Goal: Find specific page/section: Find specific page/section

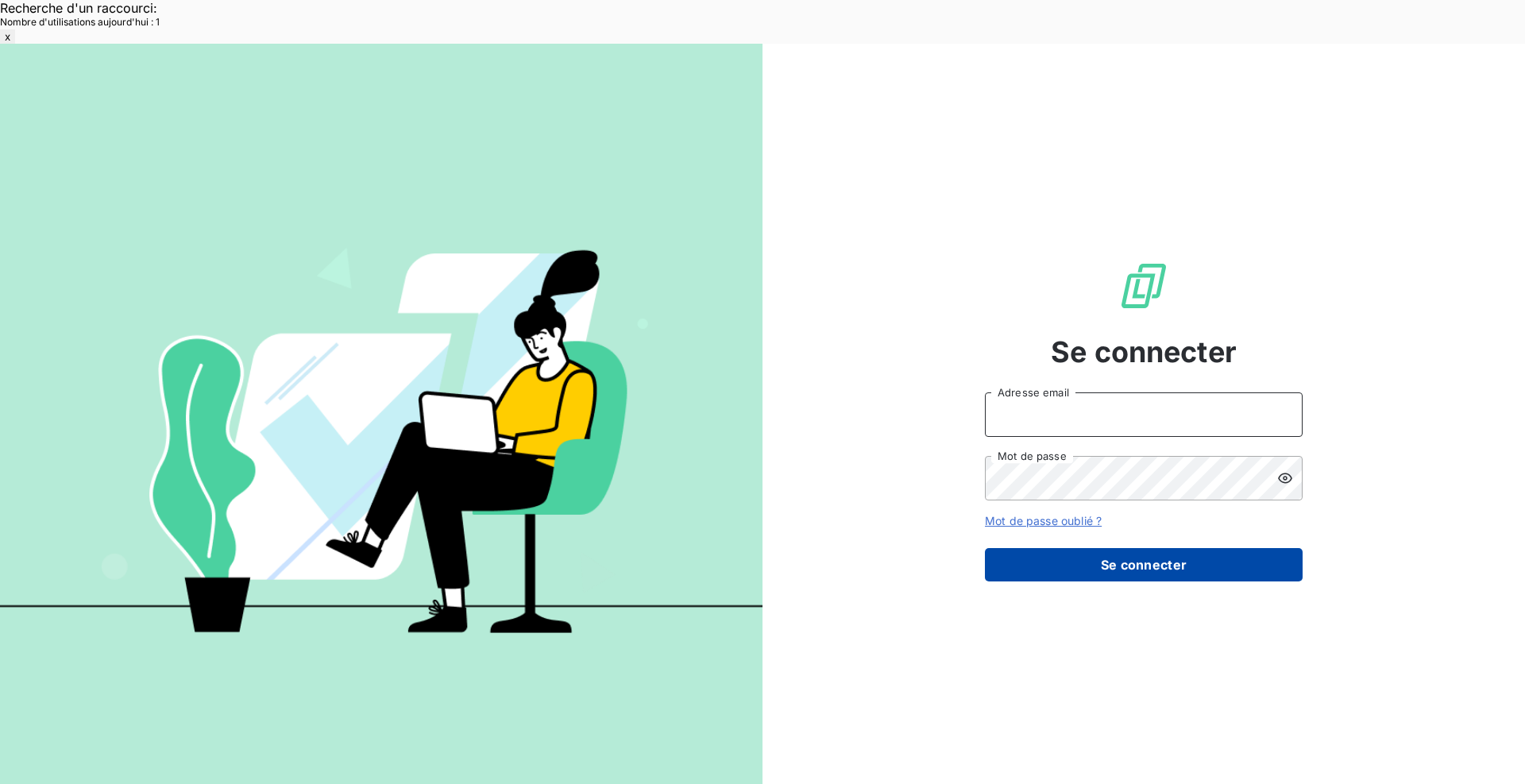
type input "[EMAIL_ADDRESS][DOMAIN_NAME]"
click at [1173, 548] on button "Se connecter" at bounding box center [1144, 564] width 318 height 33
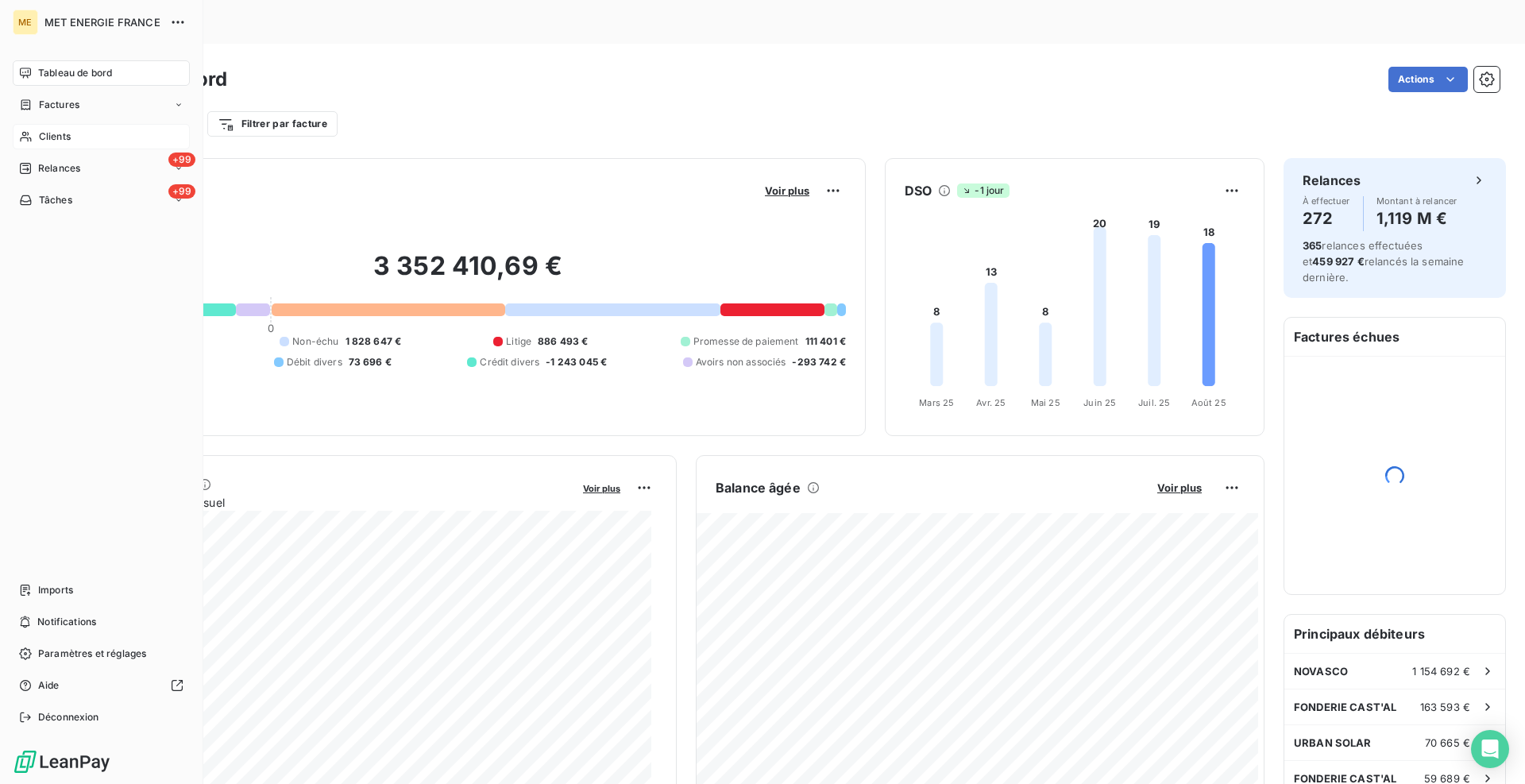
click at [36, 140] on div "Clients" at bounding box center [101, 137] width 177 height 26
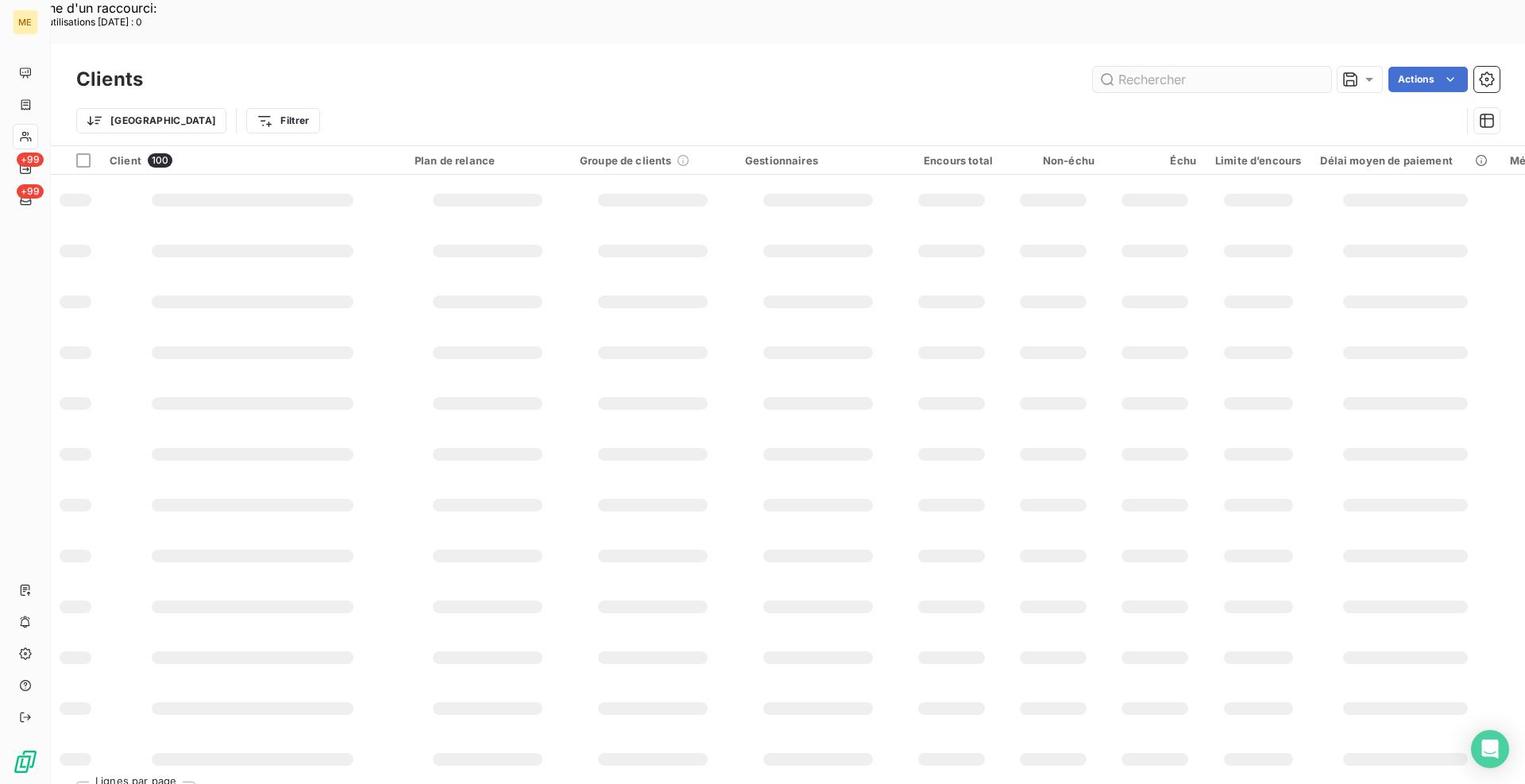
click at [1176, 66] on input "text" at bounding box center [1212, 79] width 238 height 26
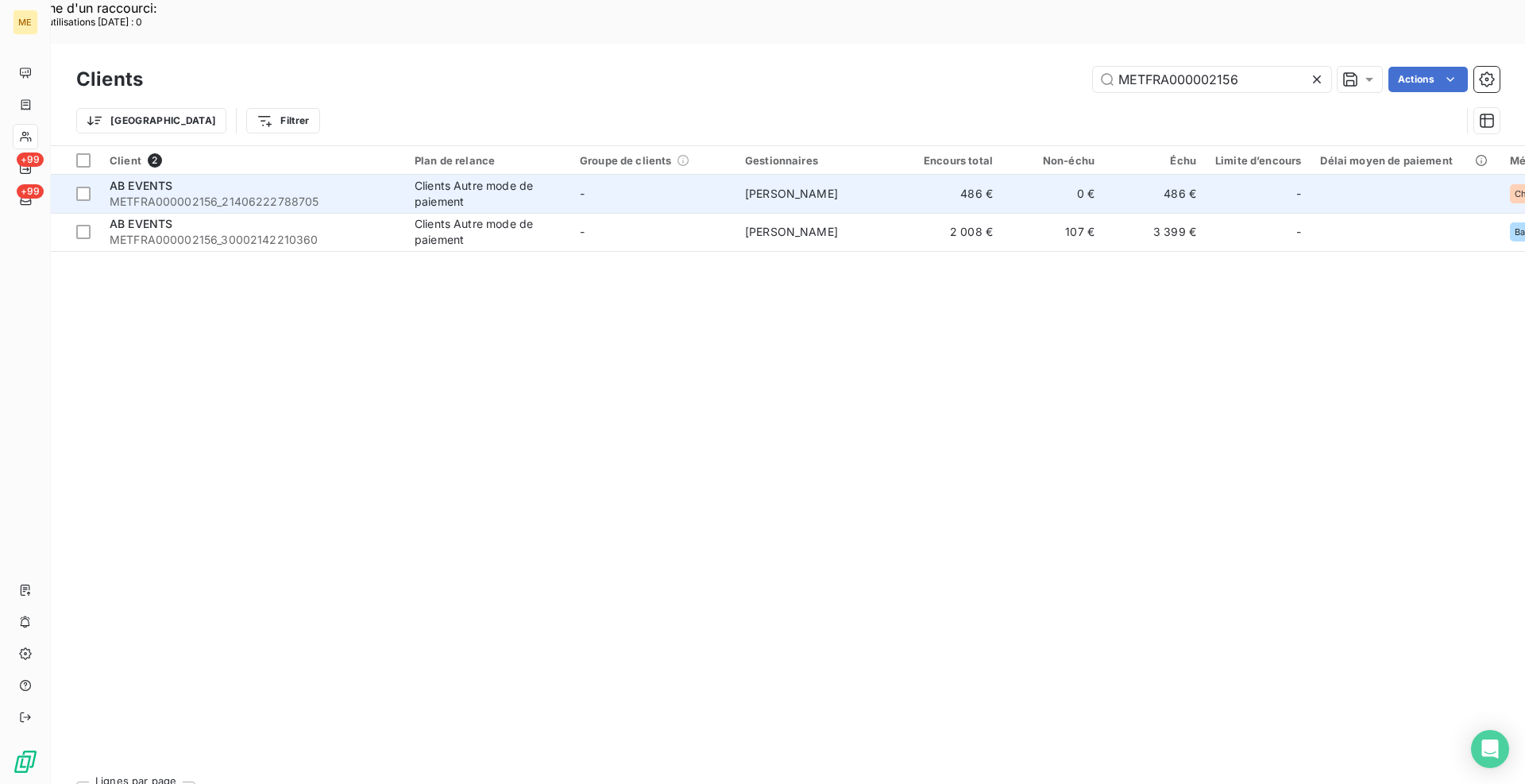
type input "METFRA000002156"
click at [342, 178] on div "AB EVENTS" at bounding box center [253, 185] width 286 height 16
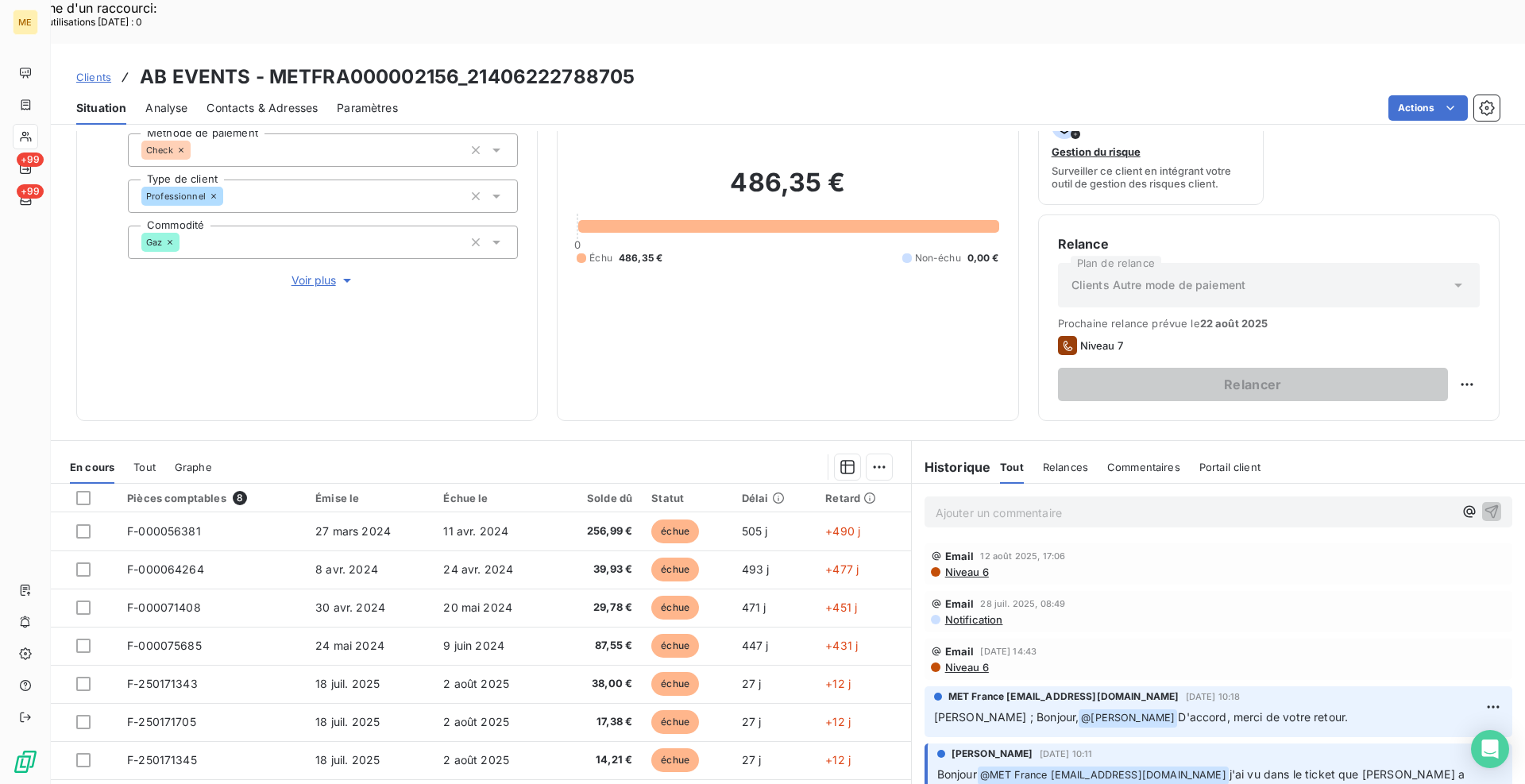
scroll to position [158, 0]
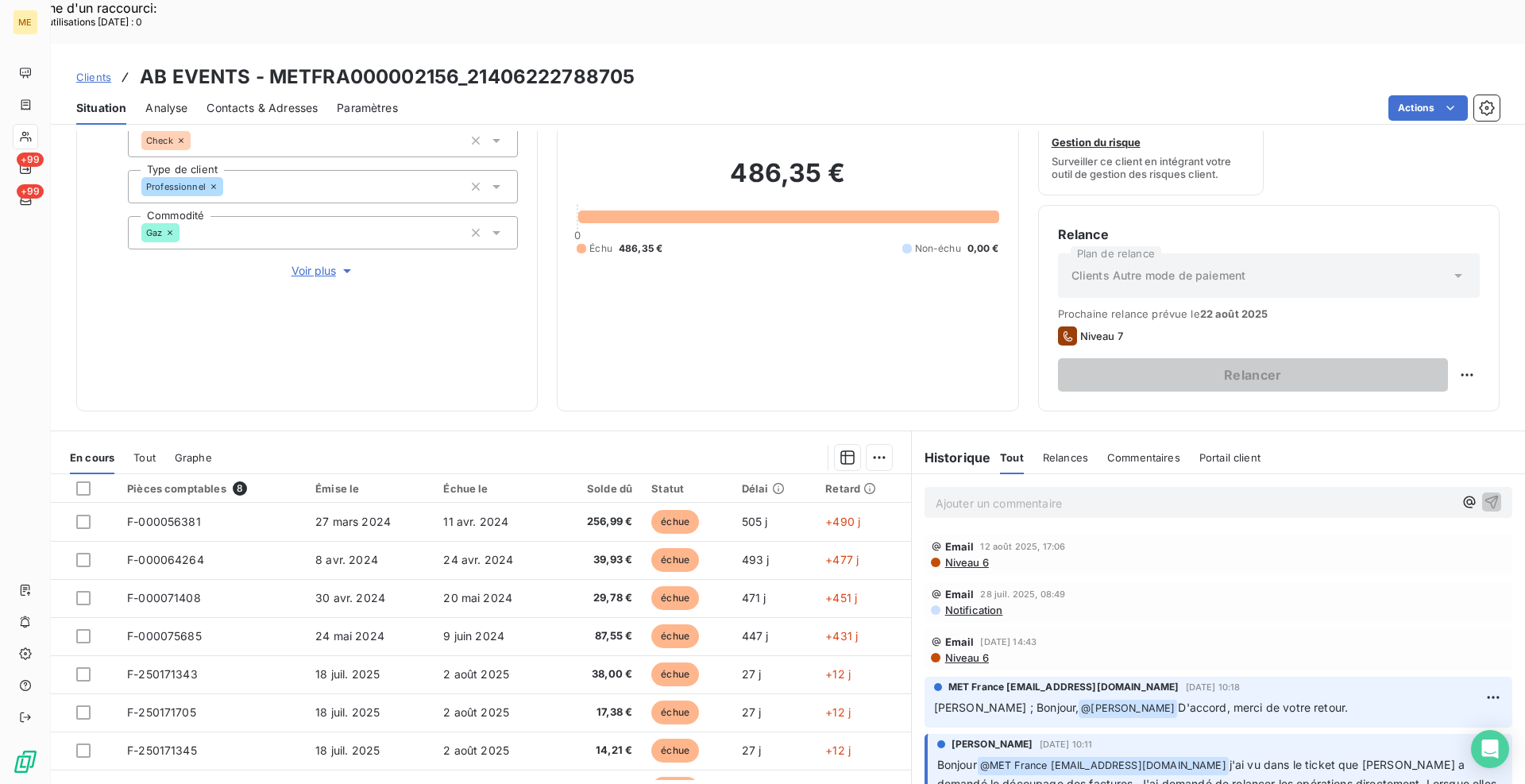
click at [1027, 493] on p "Ajouter un commentaire ﻿" at bounding box center [1194, 503] width 518 height 20
click at [1080, 493] on p "[PERSON_NAME] - requête" at bounding box center [1194, 502] width 518 height 18
click at [1251, 493] on p "[PERSON_NAME] - requête 00094474 : j'ai expliqué la cliente la sc" at bounding box center [1194, 502] width 518 height 18
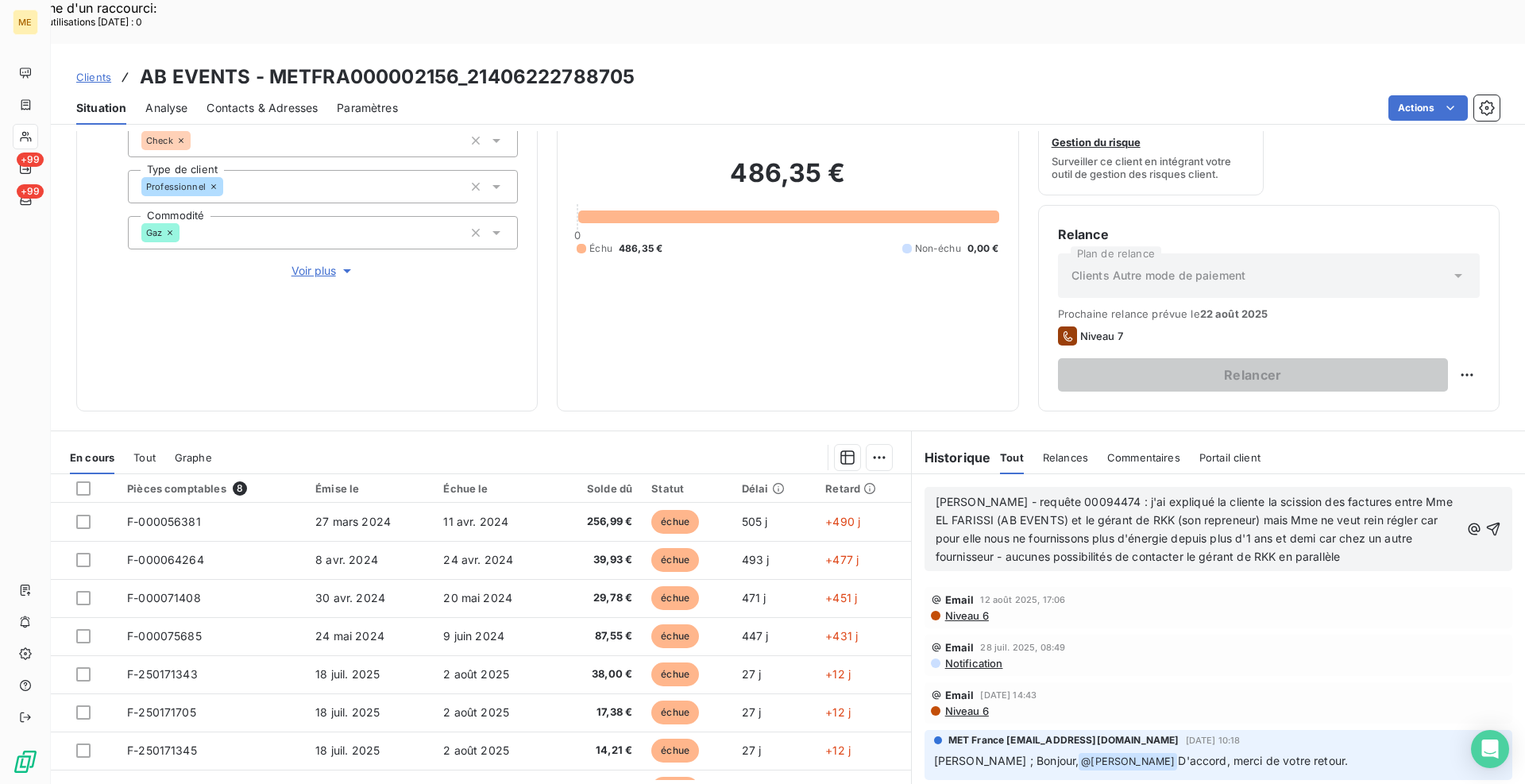
click at [1354, 495] on span "[PERSON_NAME] - requête 00094474 : j'ai expliqué la cliente la scission des fac…" at bounding box center [1196, 529] width 521 height 68
click at [1025, 496] on span "[PERSON_NAME] - requête 00094474 : j'ai expliqué la cliente la scission des fac…" at bounding box center [1196, 529] width 521 height 68
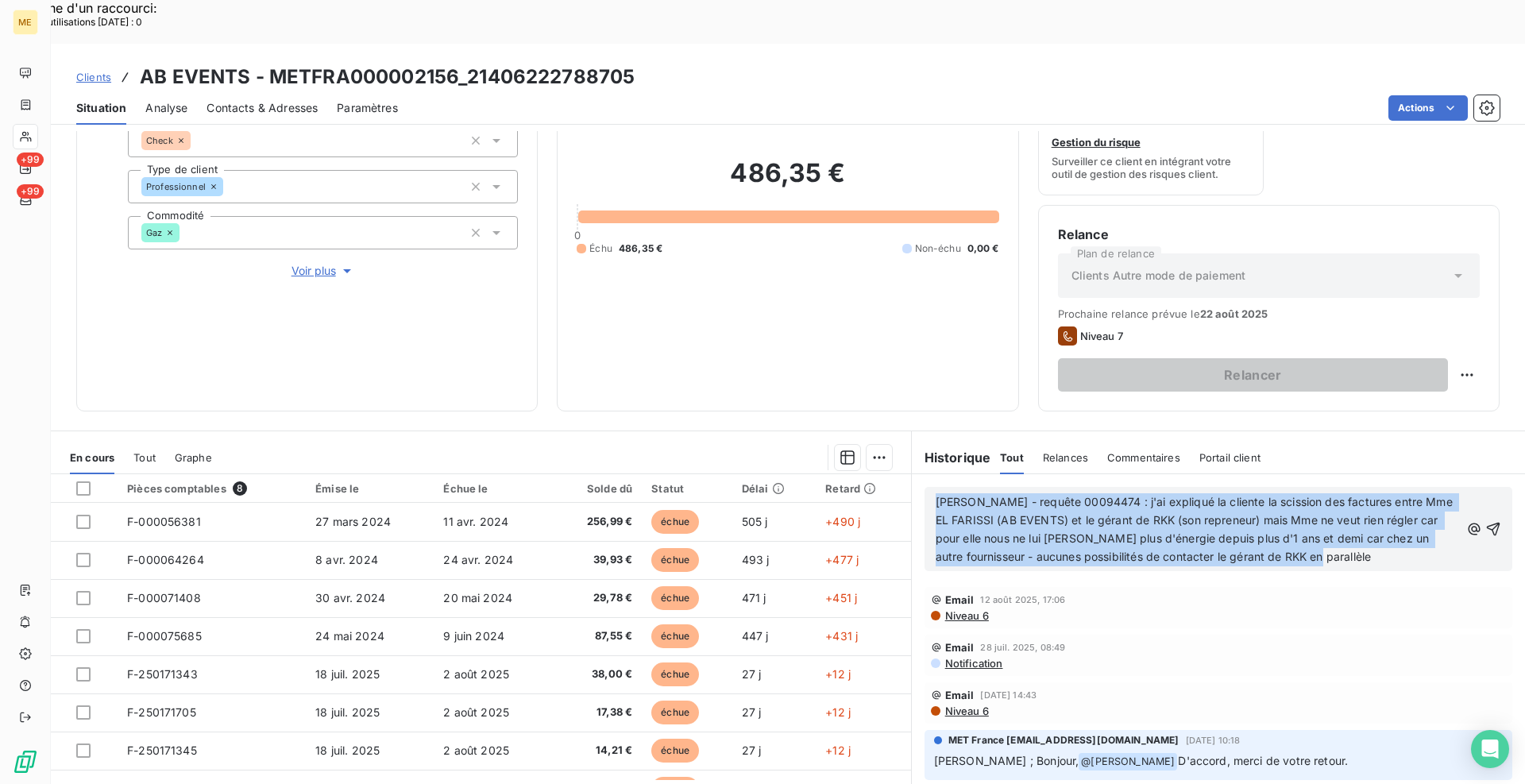
drag, startPoint x: 1362, startPoint y: 513, endPoint x: 929, endPoint y: 459, distance: 436.4
click at [936, 493] on p "[PERSON_NAME] - requête 00094474 : j'ai expliqué la cliente la scission des fac…" at bounding box center [1198, 530] width 524 height 73
copy span "[PERSON_NAME] - requête 00094474 : j'ai expliqué la cliente la scission des fac…"
click at [1487, 521] on icon "button" at bounding box center [1494, 528] width 14 height 14
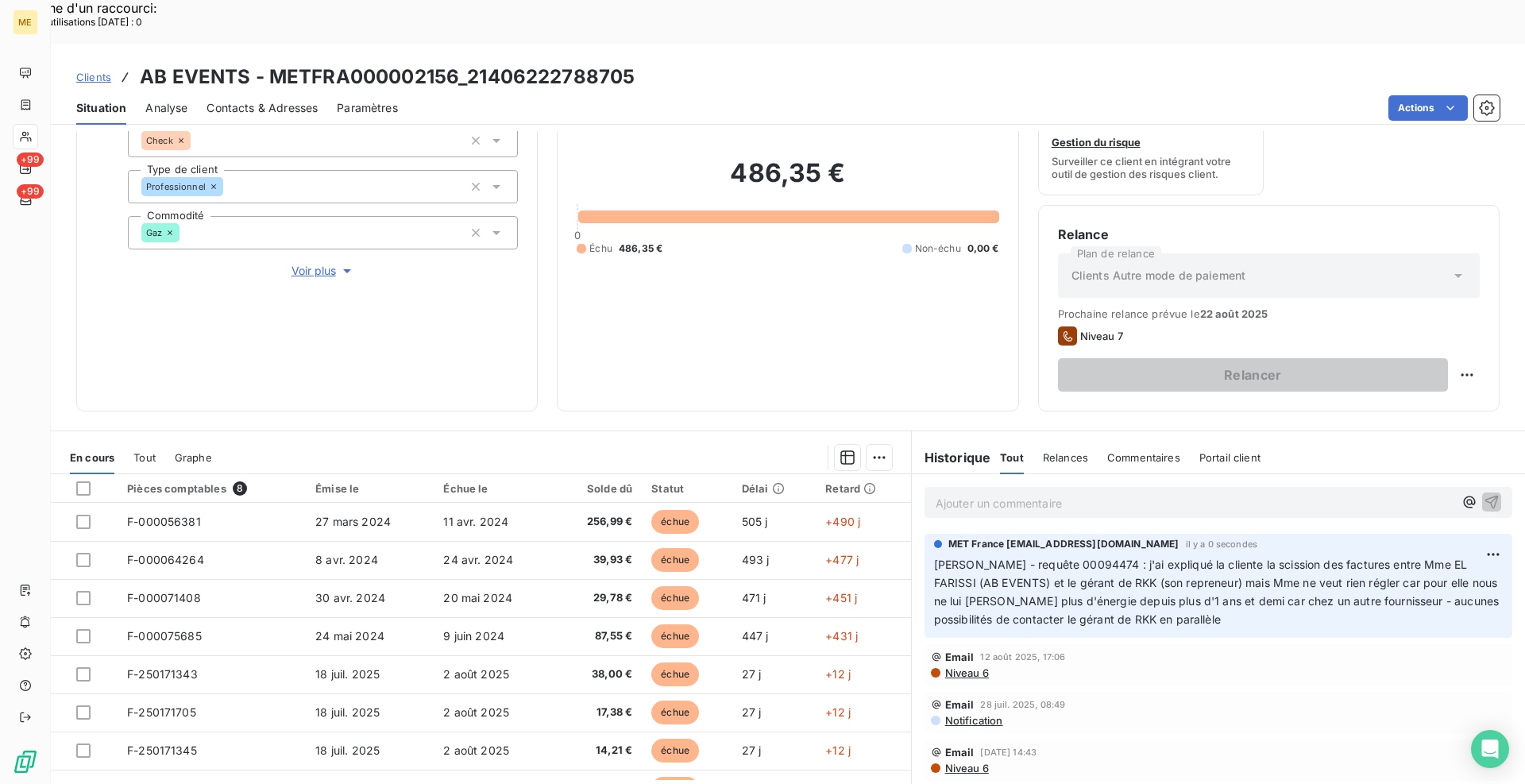
click at [90, 71] on span "Clients" at bounding box center [94, 77] width 35 height 13
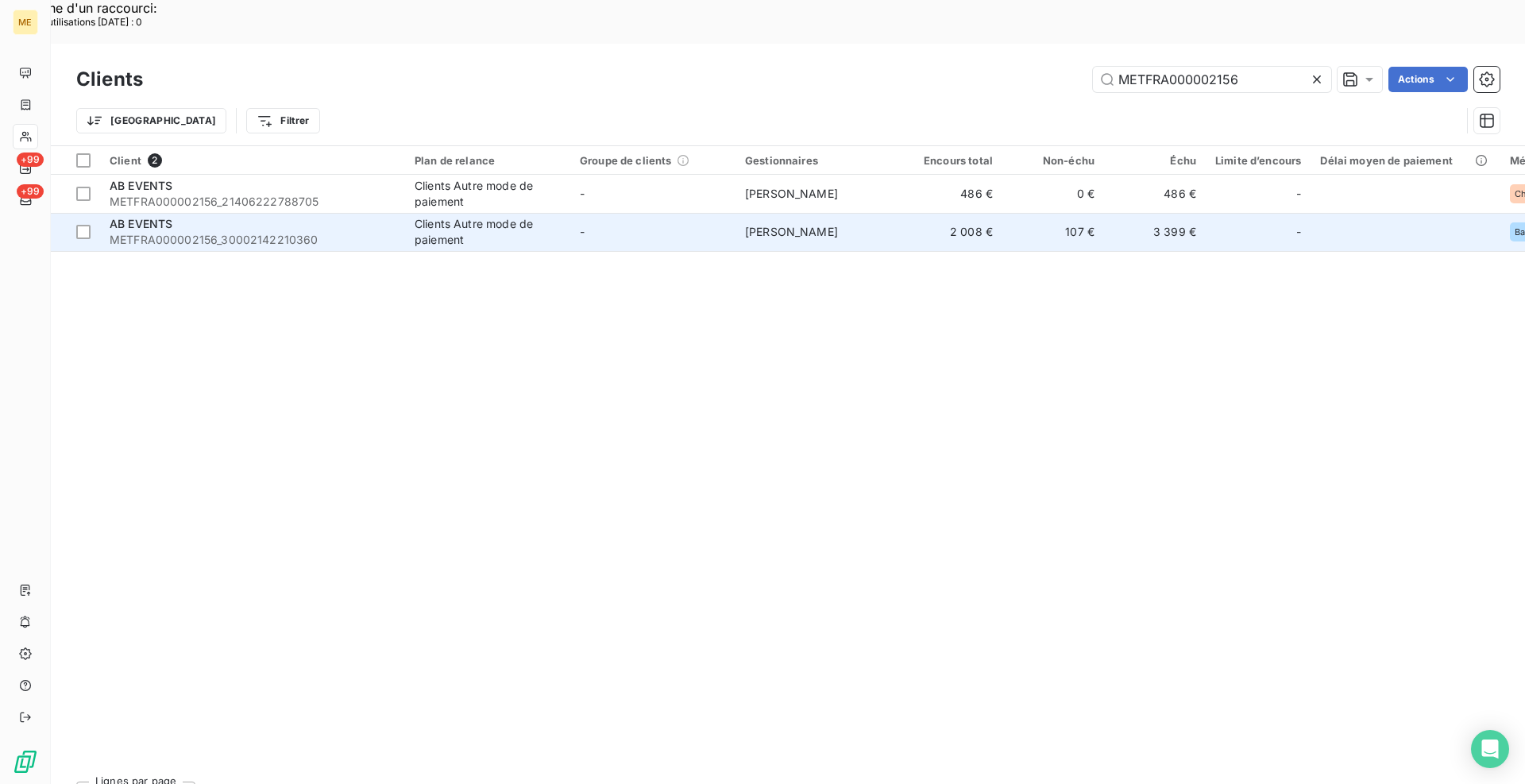
click at [299, 232] on span "METFRA000002156_30002142210360" at bounding box center [253, 240] width 286 height 16
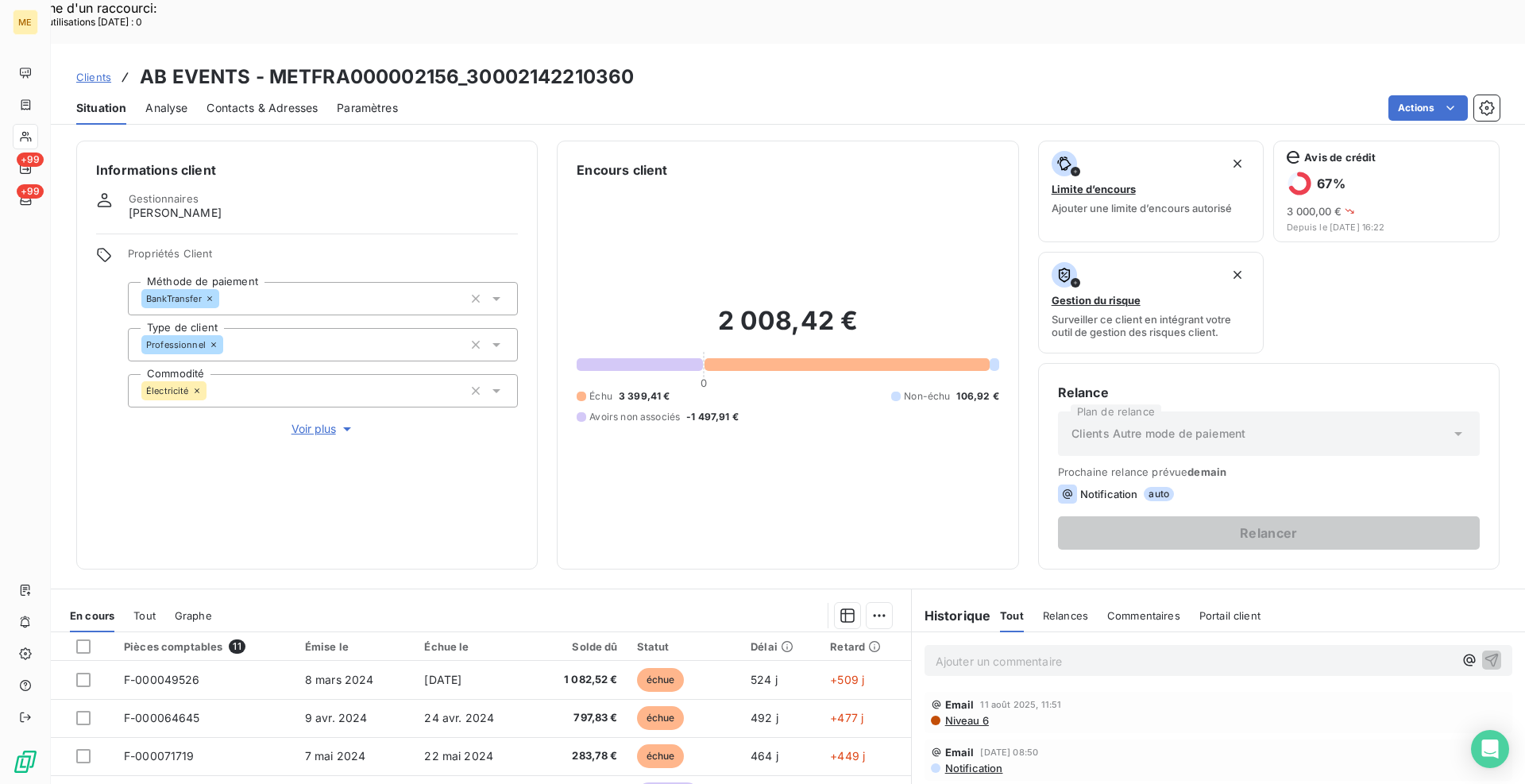
click at [1120, 651] on p "Ajouter un commentaire ﻿" at bounding box center [1194, 661] width 518 height 20
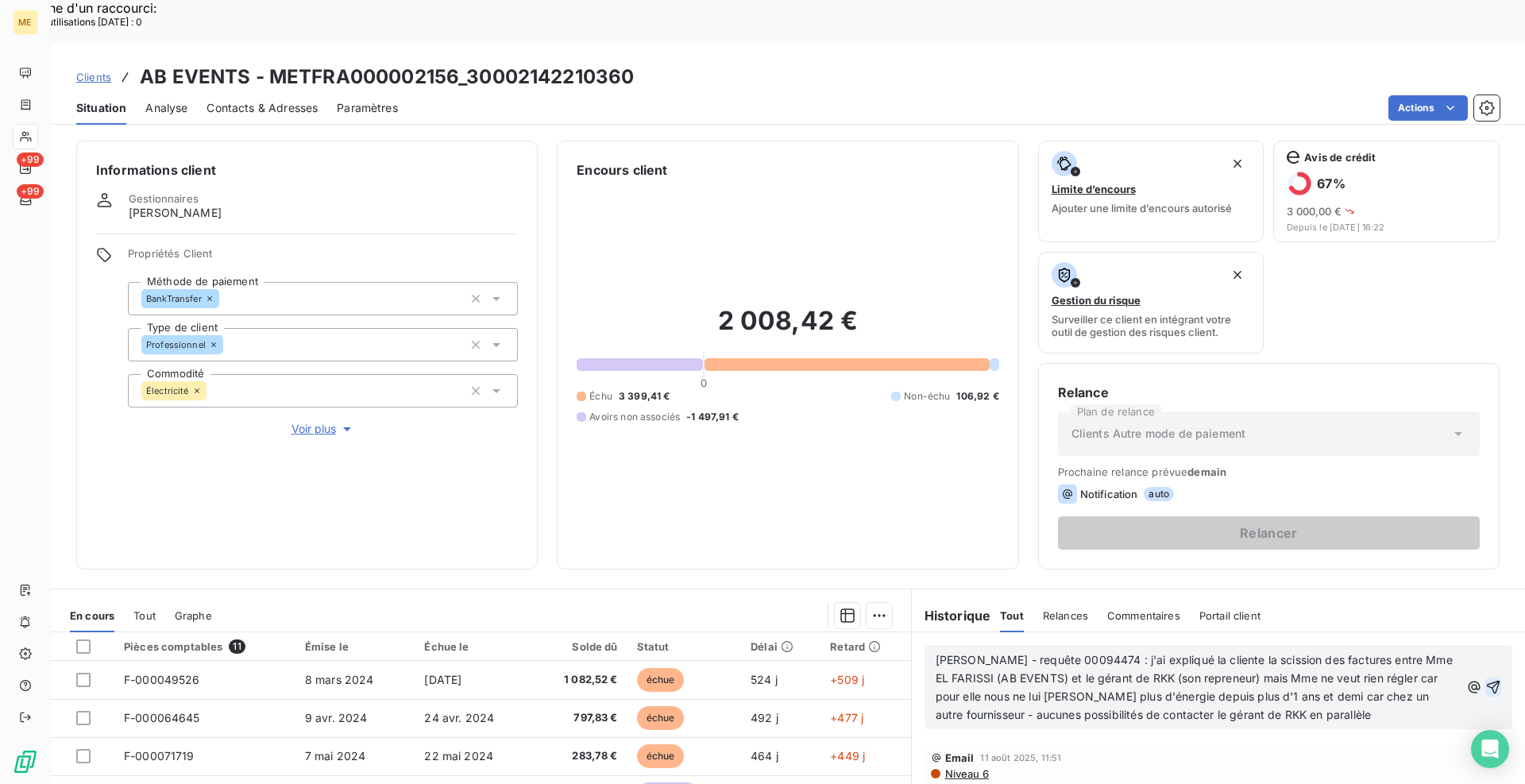
click at [1487, 679] on icon "button" at bounding box center [1494, 686] width 14 height 14
